Goal: Task Accomplishment & Management: Manage account settings

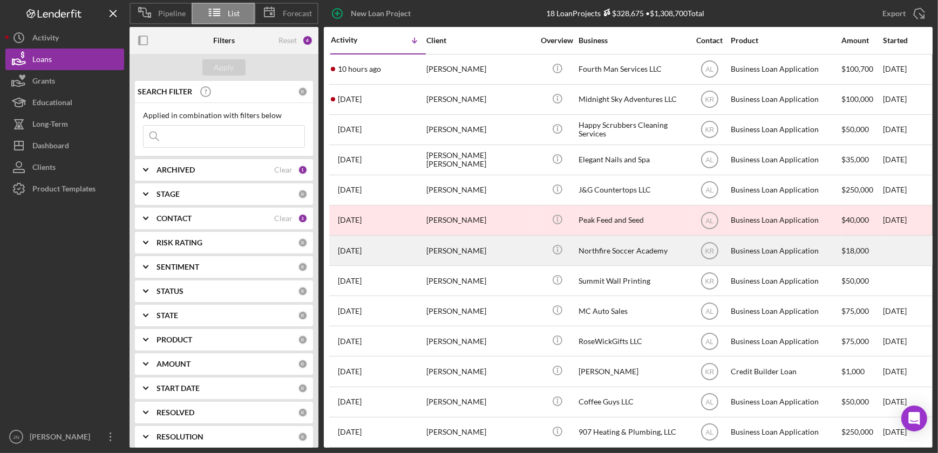
click at [615, 255] on div "Northfire Soccer Academy" at bounding box center [632, 250] width 108 height 29
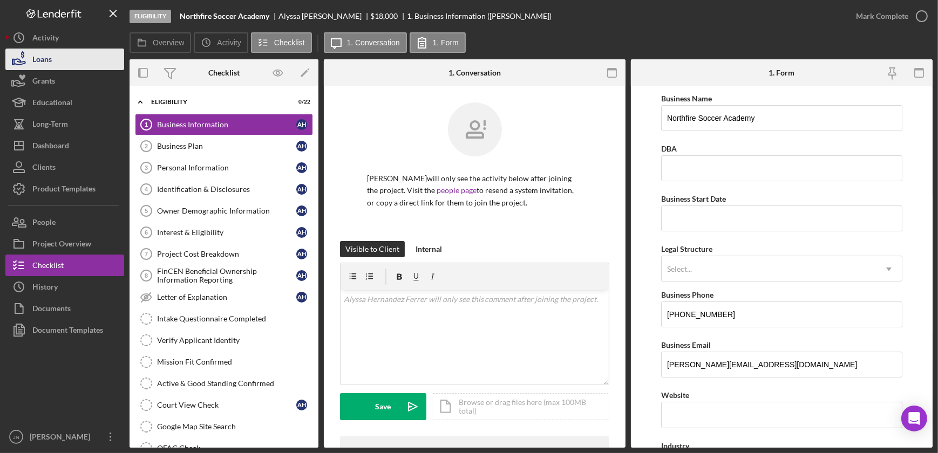
click at [52, 60] on button "Loans" at bounding box center [64, 60] width 119 height 22
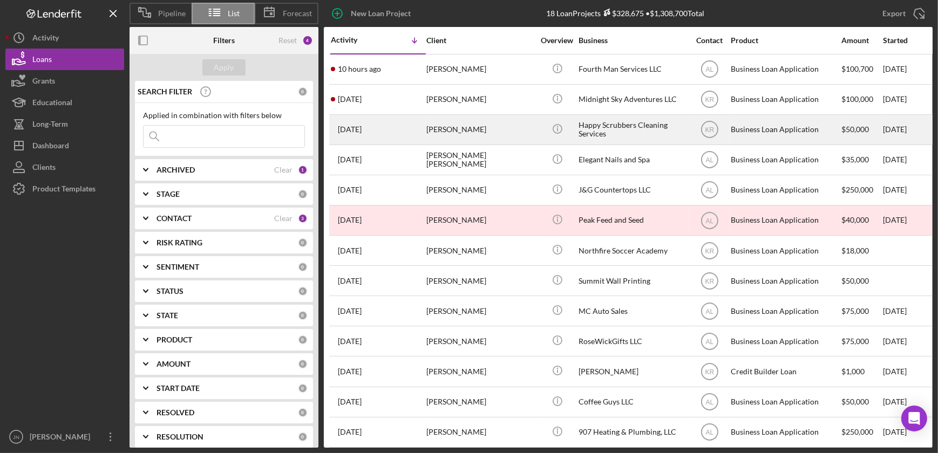
click at [451, 134] on div "[PERSON_NAME]" at bounding box center [480, 129] width 108 height 29
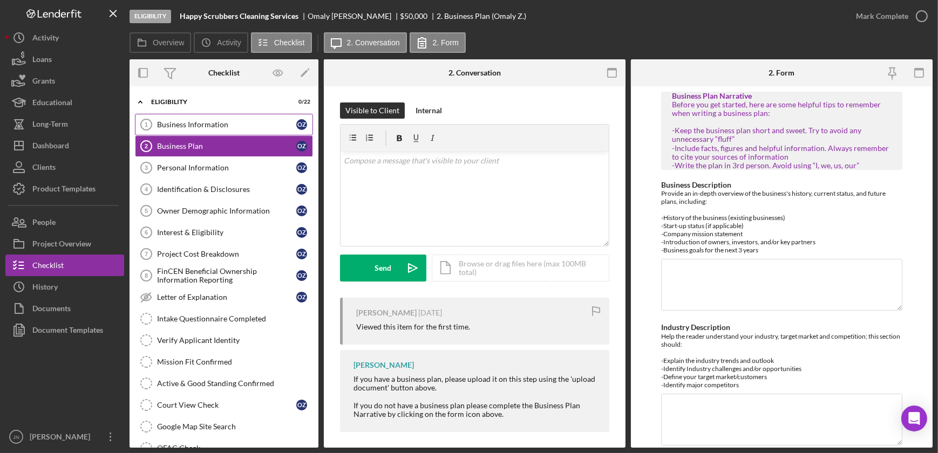
click at [209, 121] on div "Business Information" at bounding box center [226, 124] width 139 height 9
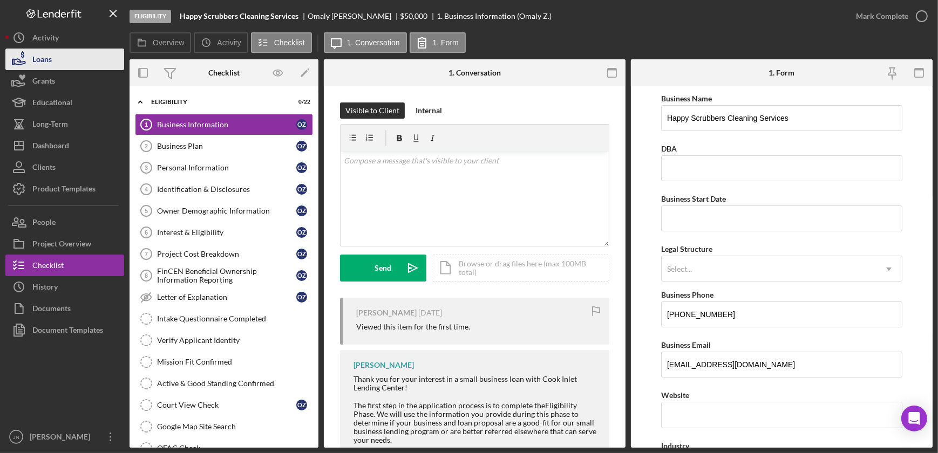
click at [41, 54] on div "Loans" at bounding box center [41, 61] width 19 height 24
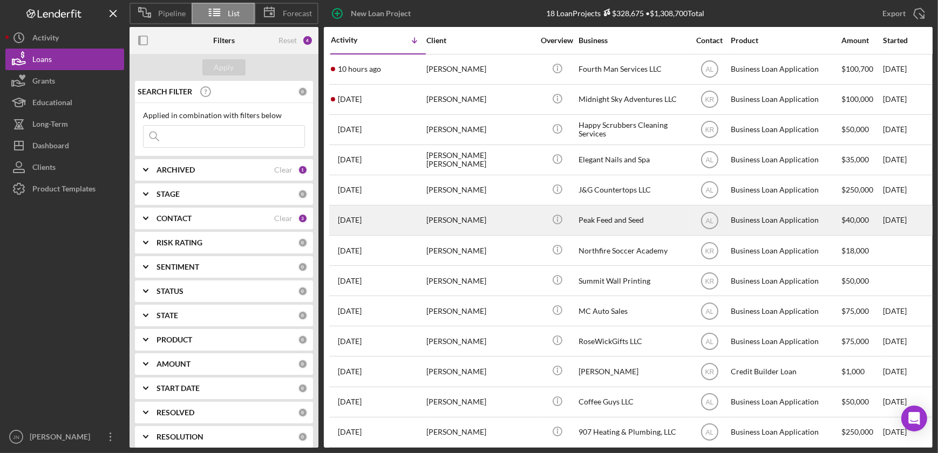
click at [459, 222] on div "[PERSON_NAME]" at bounding box center [480, 220] width 108 height 29
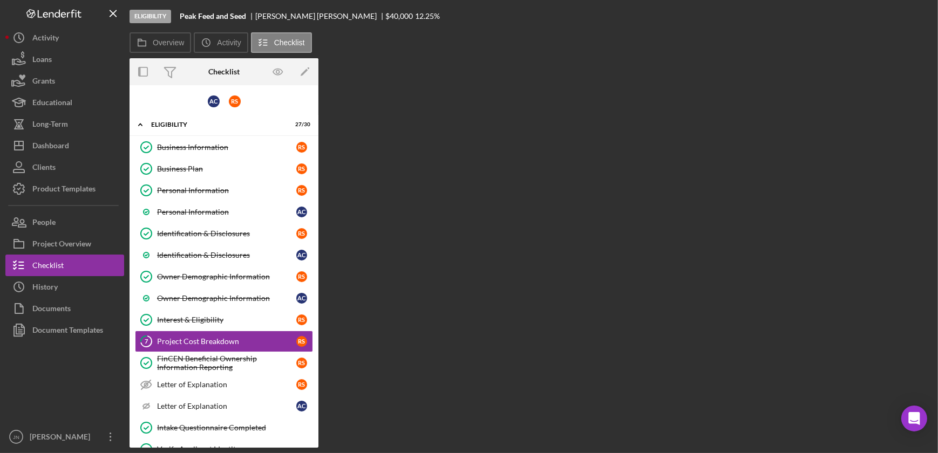
scroll to position [73, 0]
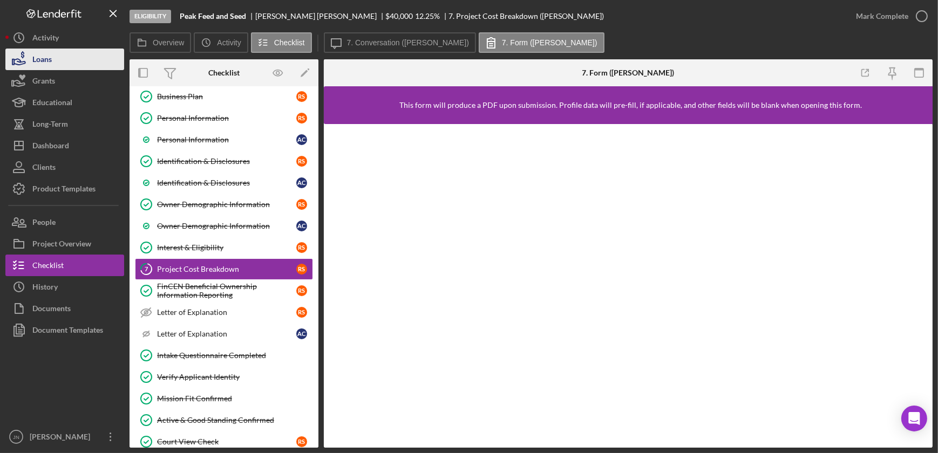
click at [50, 63] on div "Loans" at bounding box center [41, 61] width 19 height 24
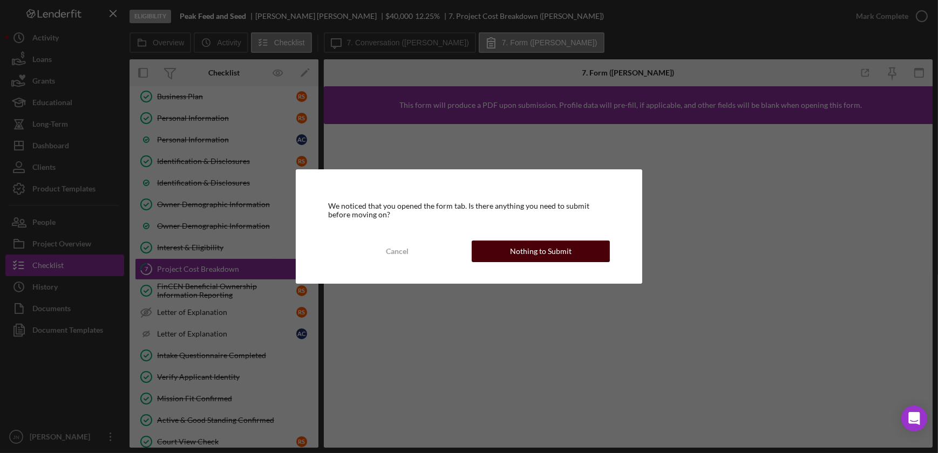
click at [528, 257] on div "Nothing to Submit" at bounding box center [541, 252] width 62 height 22
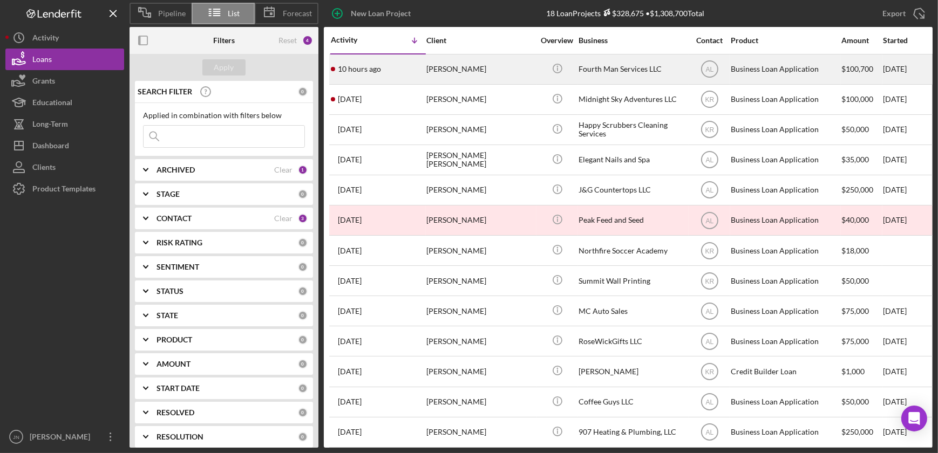
click at [460, 70] on div "[PERSON_NAME]" at bounding box center [480, 69] width 108 height 29
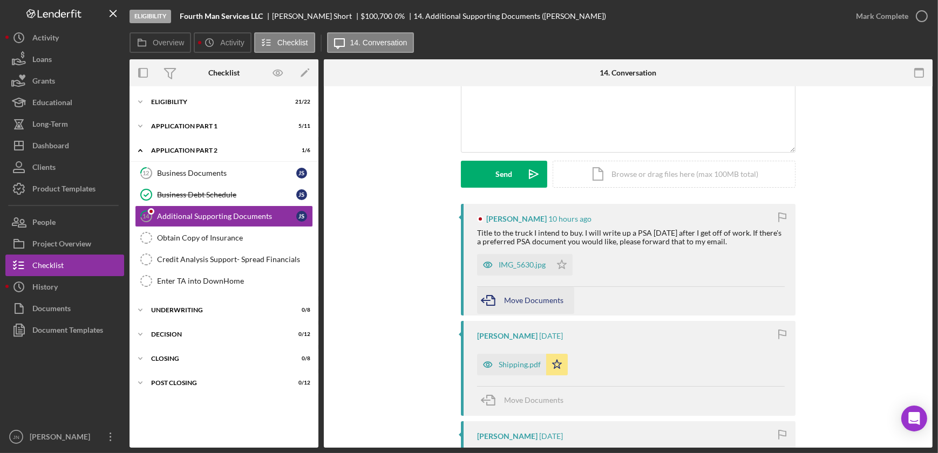
scroll to position [98, 0]
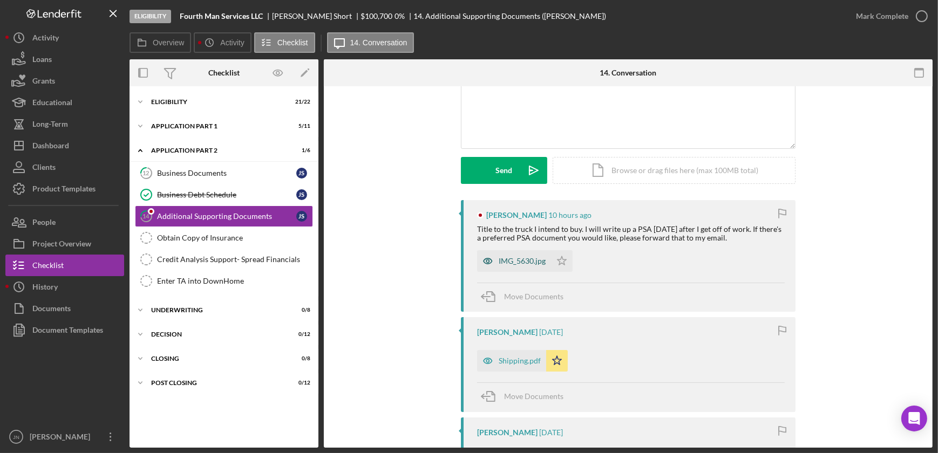
click at [531, 262] on div "IMG_5630.jpg" at bounding box center [522, 261] width 47 height 9
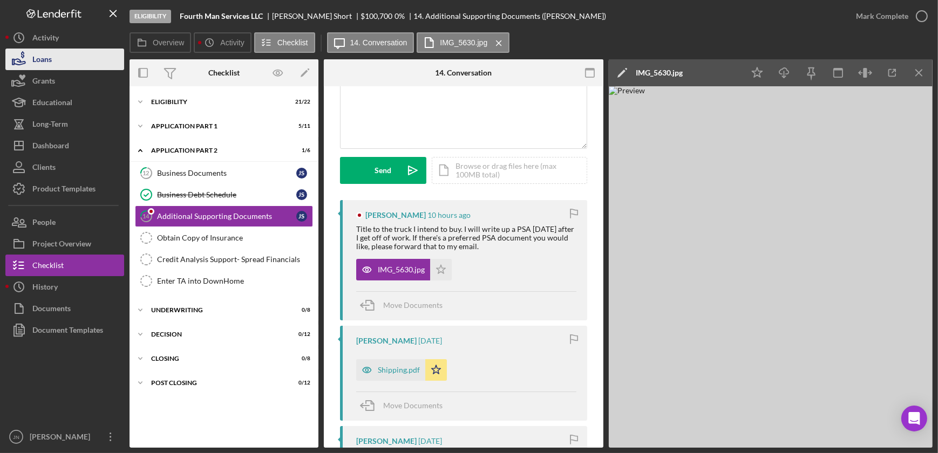
click at [43, 59] on div "Loans" at bounding box center [41, 61] width 19 height 24
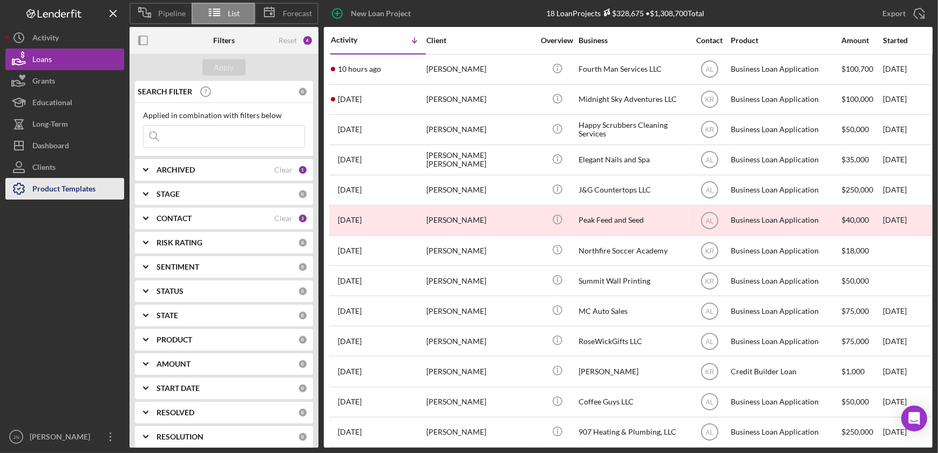
click at [72, 191] on div "Product Templates" at bounding box center [63, 190] width 63 height 24
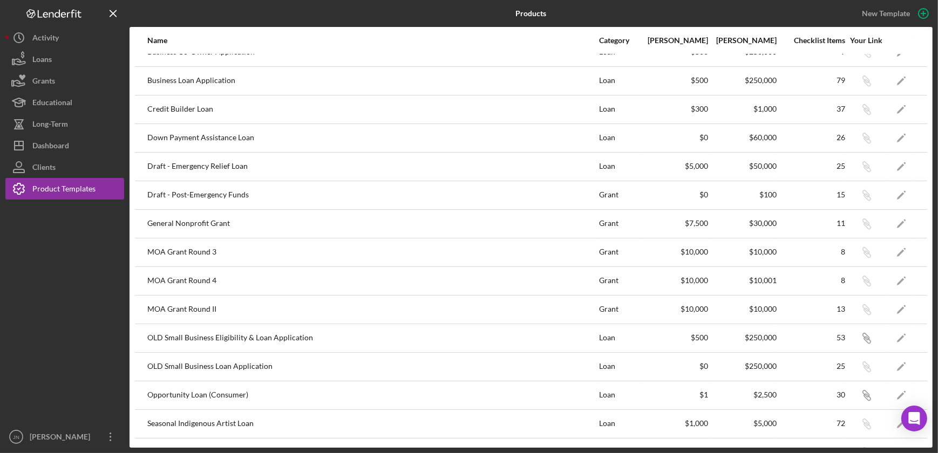
scroll to position [268, 0]
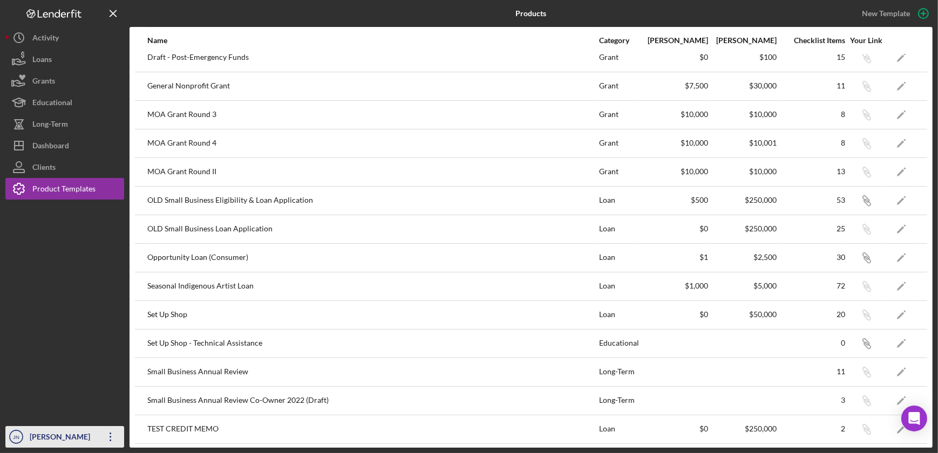
click at [110, 435] on icon "Icon/Overflow" at bounding box center [110, 437] width 27 height 27
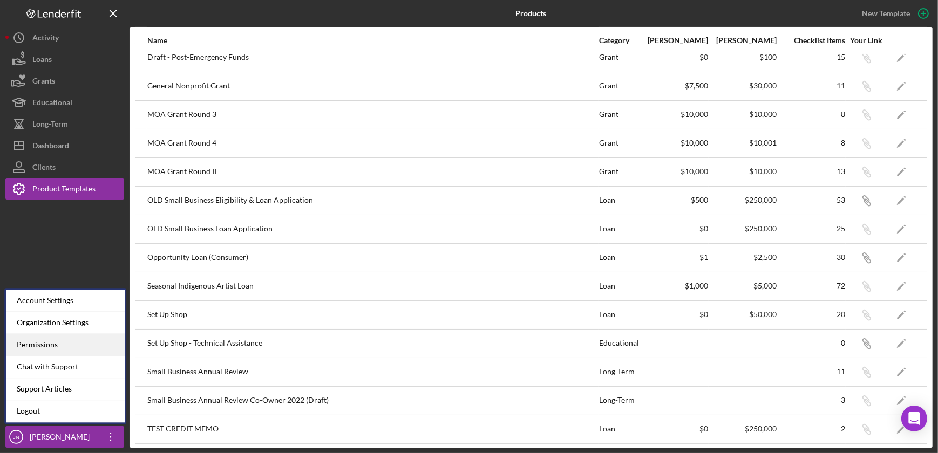
click at [47, 345] on div "Permissions" at bounding box center [65, 345] width 119 height 22
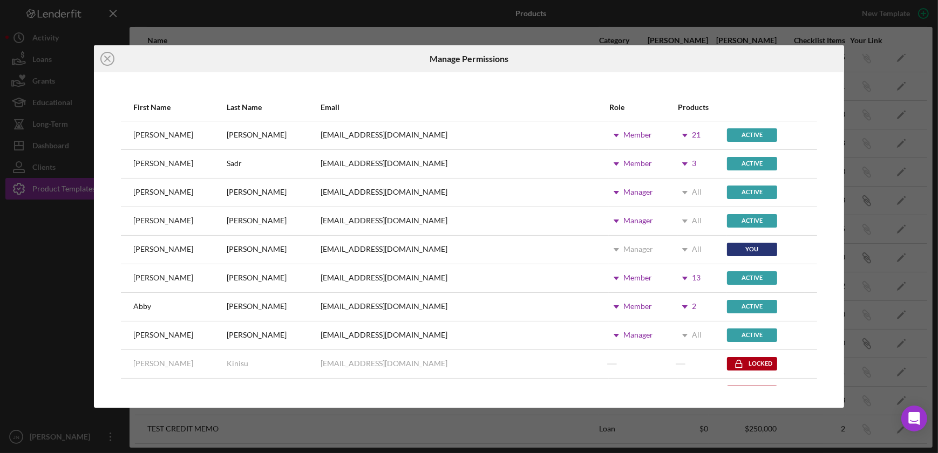
click at [682, 163] on use at bounding box center [684, 163] width 5 height 3
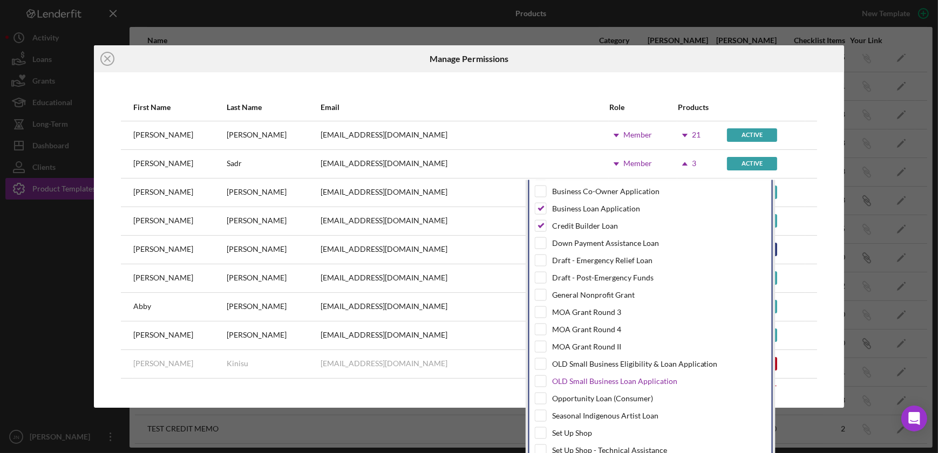
scroll to position [154, 0]
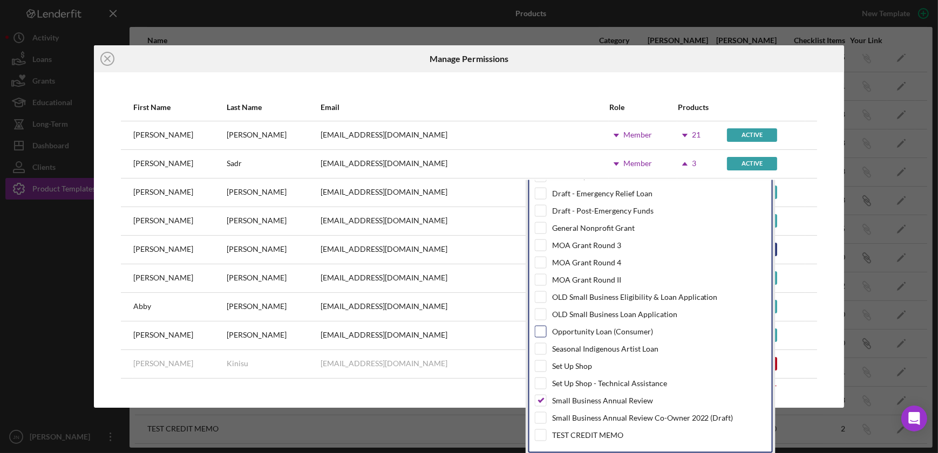
click at [540, 332] on input "checkbox" at bounding box center [540, 331] width 11 height 11
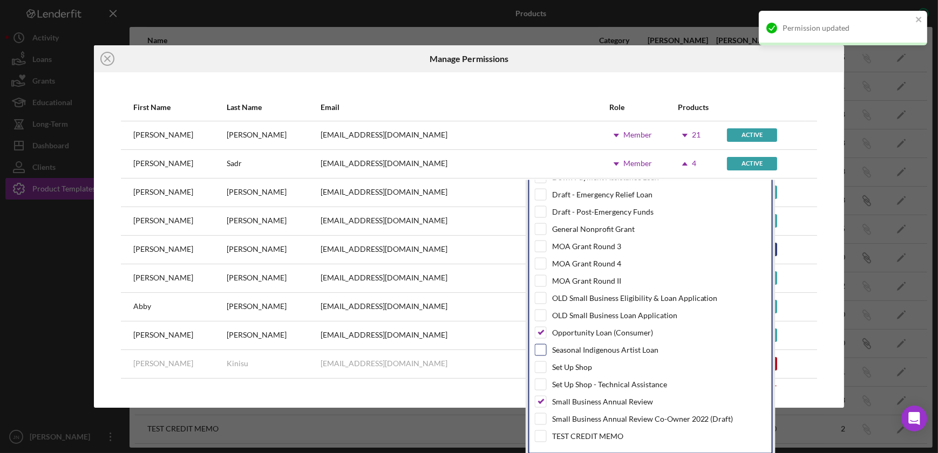
click at [539, 352] on input "checkbox" at bounding box center [540, 350] width 11 height 11
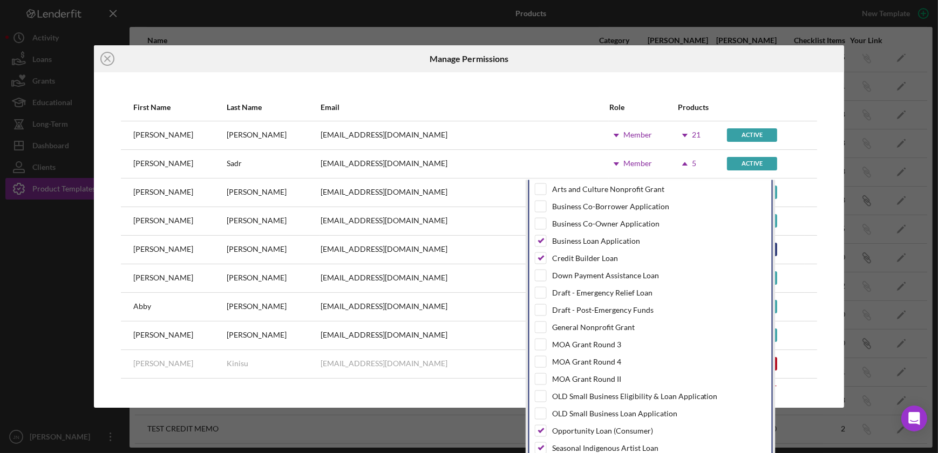
scroll to position [0, 0]
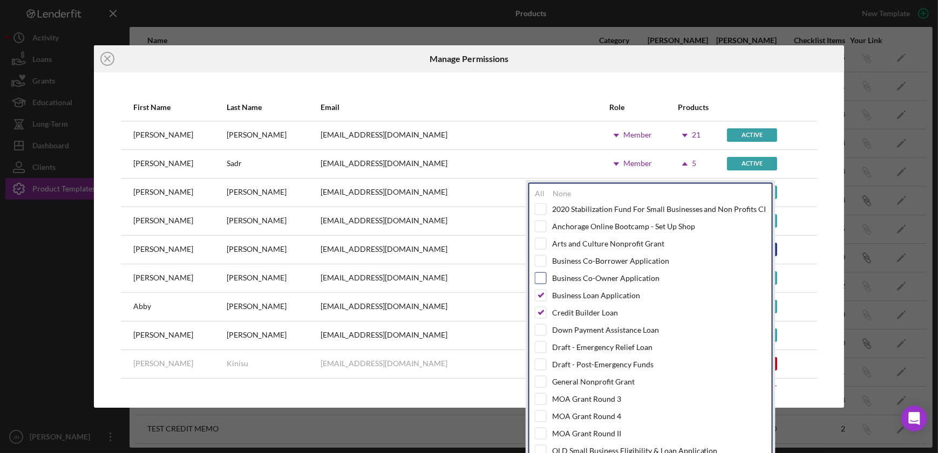
click at [542, 278] on input "checkbox" at bounding box center [540, 278] width 11 height 11
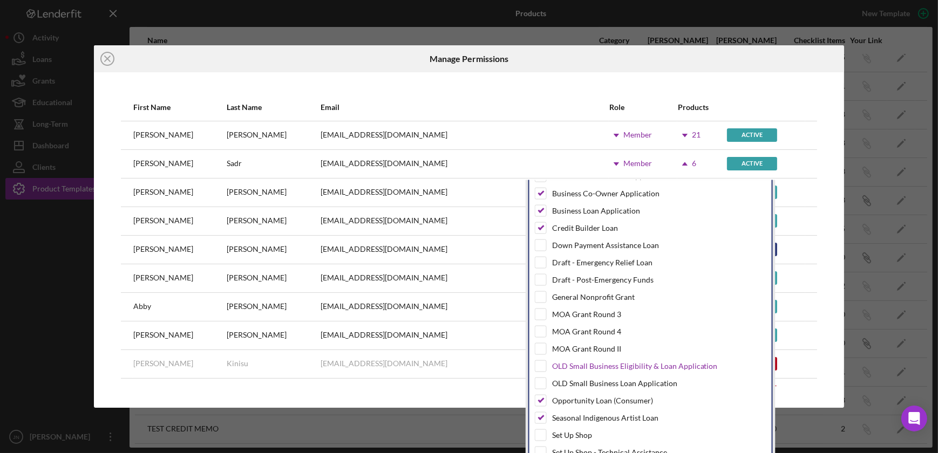
scroll to position [154, 0]
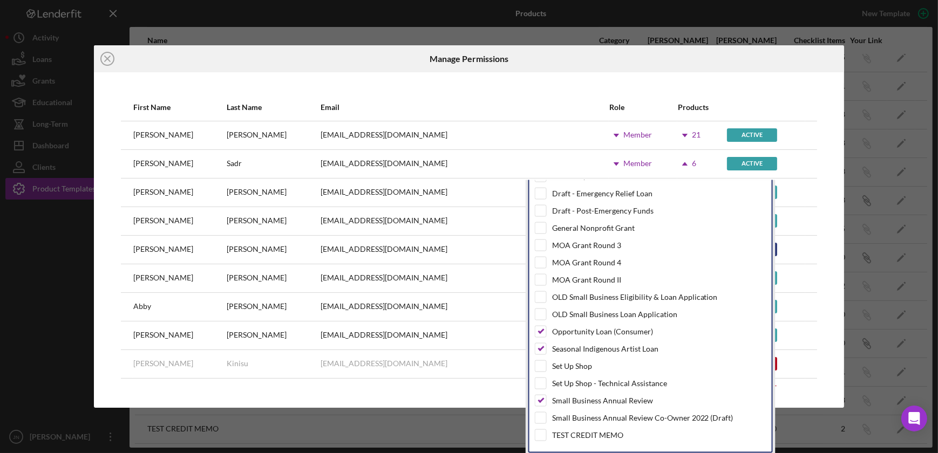
click at [810, 213] on div "First Name Last Name Email Role Products [PERSON_NAME] [PERSON_NAME][EMAIL_ADDR…" at bounding box center [468, 240] width 707 height 292
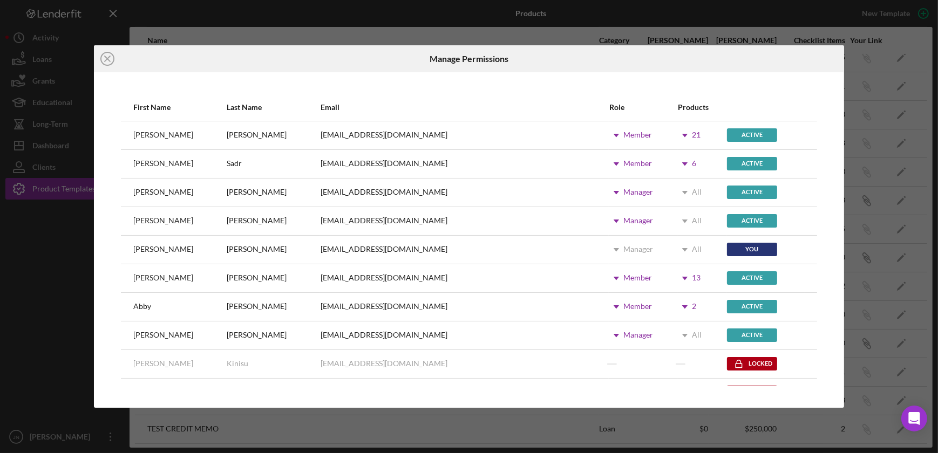
click at [603, 275] on icon "Icon/Dropdown Arrow" at bounding box center [616, 278] width 27 height 27
click at [523, 282] on div "[EMAIL_ADDRESS][DOMAIN_NAME]" at bounding box center [464, 278] width 288 height 27
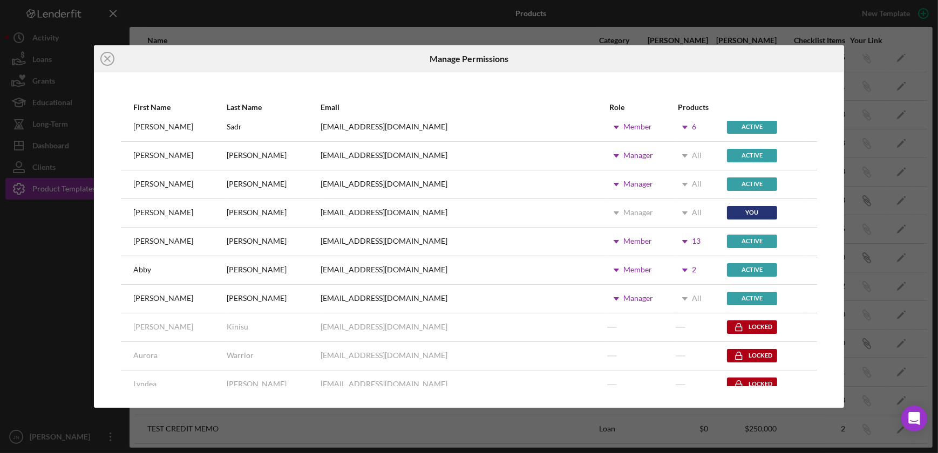
scroll to position [0, 0]
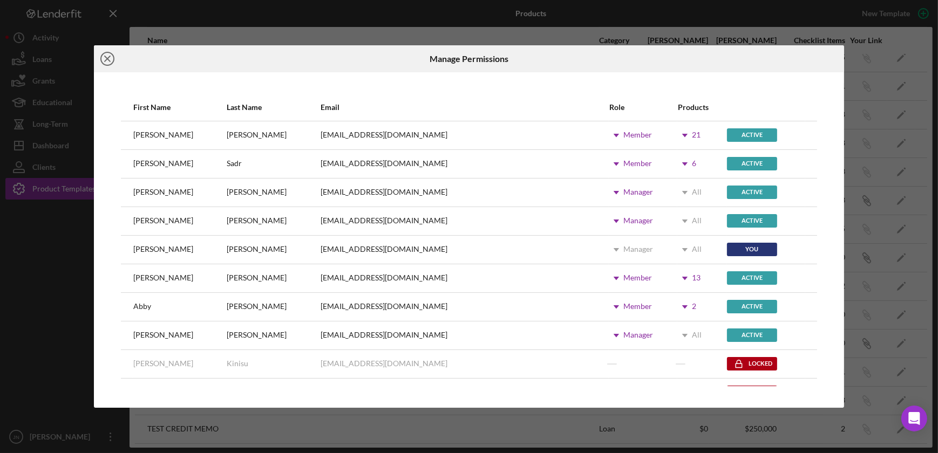
click at [107, 58] on line at bounding box center [107, 58] width 5 height 5
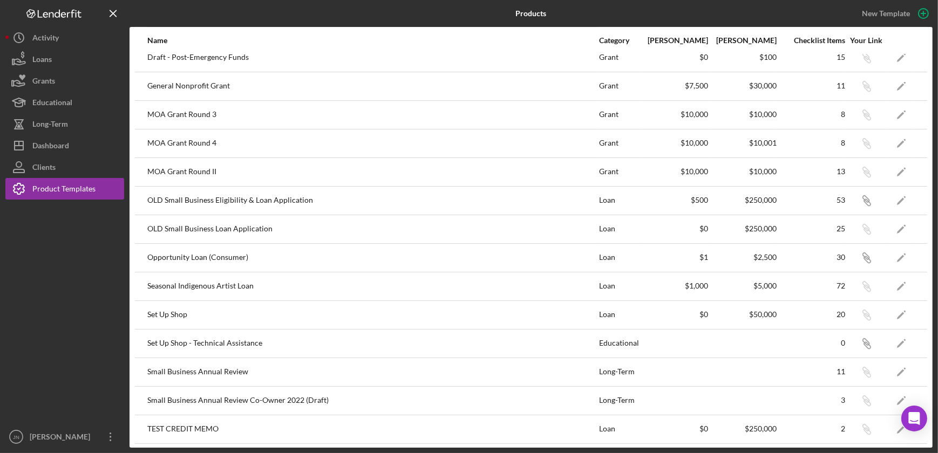
click at [58, 13] on icon "Logo-Reversed Created with Sketch." at bounding box center [53, 13] width 97 height 9
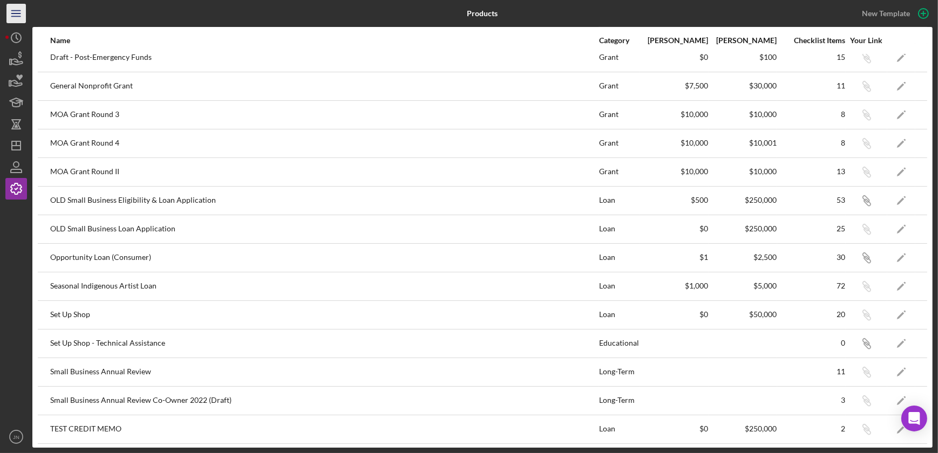
click at [11, 12] on icon "Icon/Menu" at bounding box center [16, 14] width 24 height 24
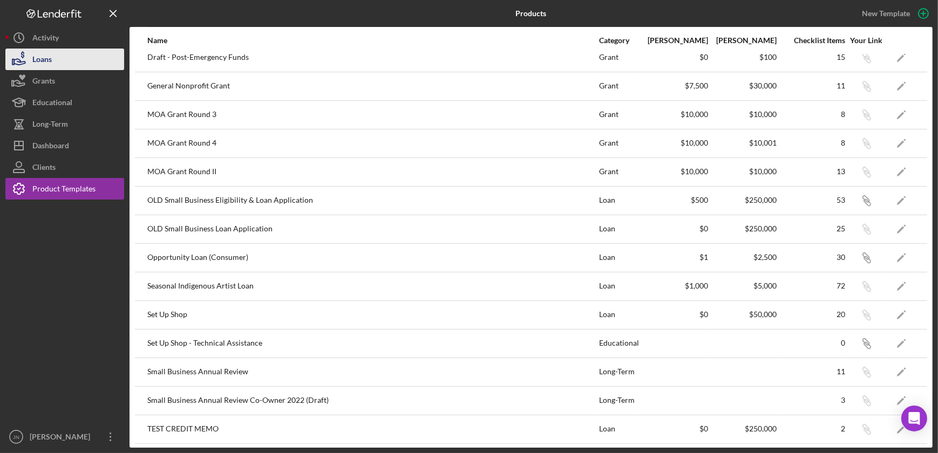
click at [54, 66] on button "Loans" at bounding box center [64, 60] width 119 height 22
